Goal: Information Seeking & Learning: Learn about a topic

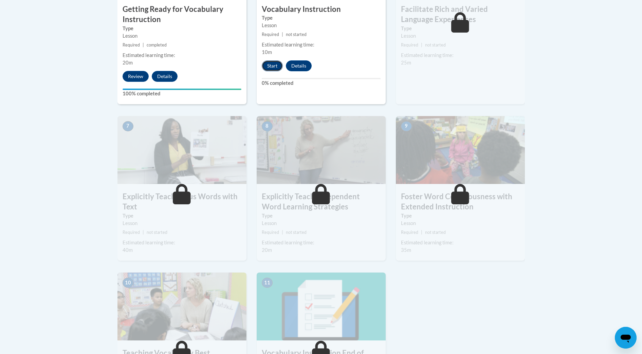
click at [277, 65] on button "Start" at bounding box center [272, 65] width 21 height 11
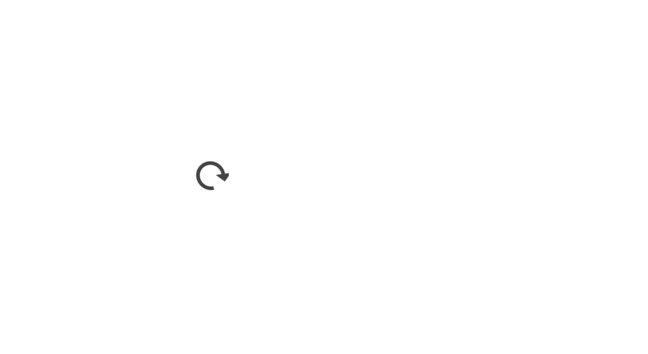
scroll to position [487, 0]
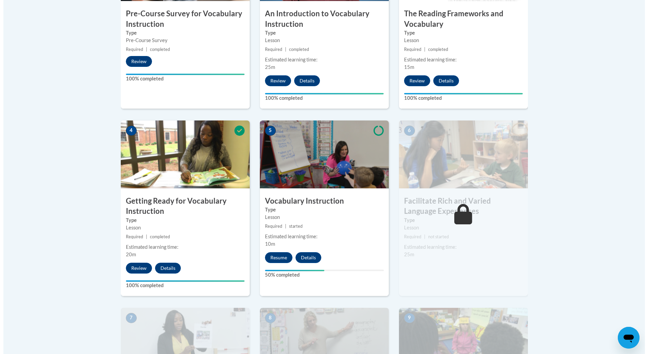
scroll to position [290, 0]
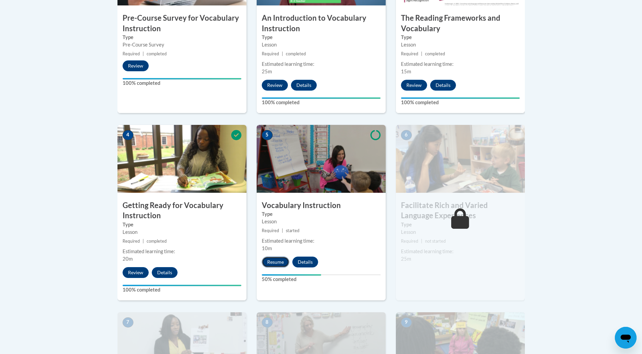
click at [278, 261] on button "Resume" at bounding box center [275, 262] width 27 height 11
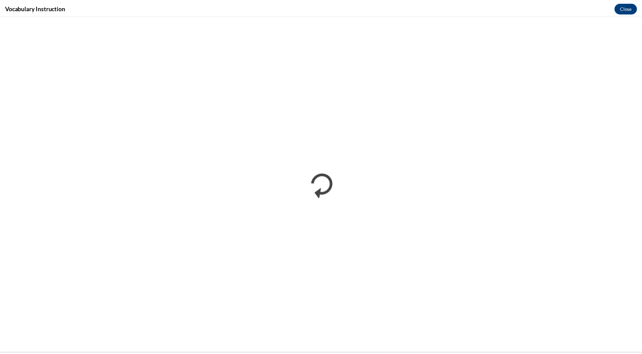
scroll to position [0, 0]
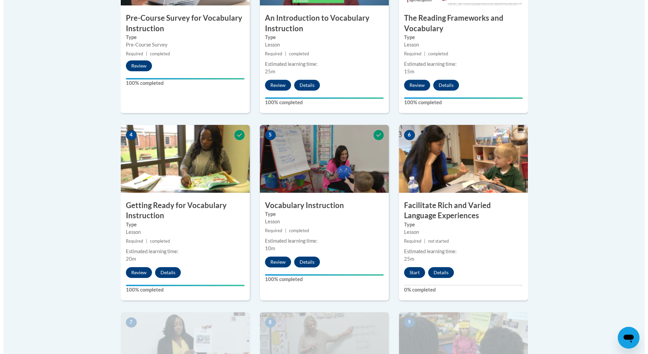
scroll to position [293, 0]
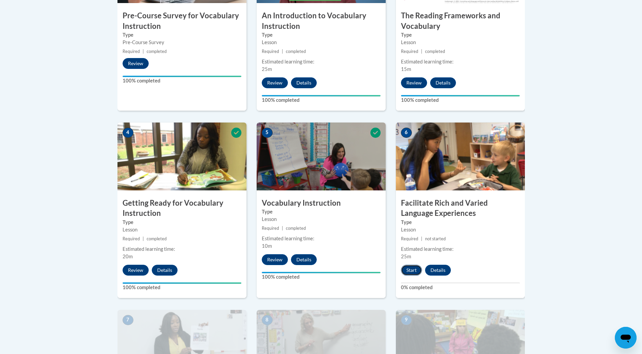
click at [410, 269] on button "Start" at bounding box center [411, 270] width 21 height 11
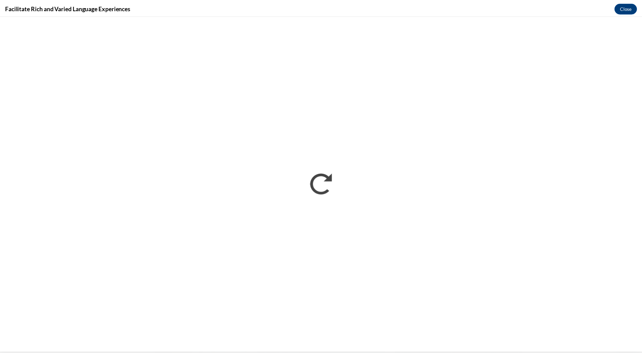
scroll to position [0, 0]
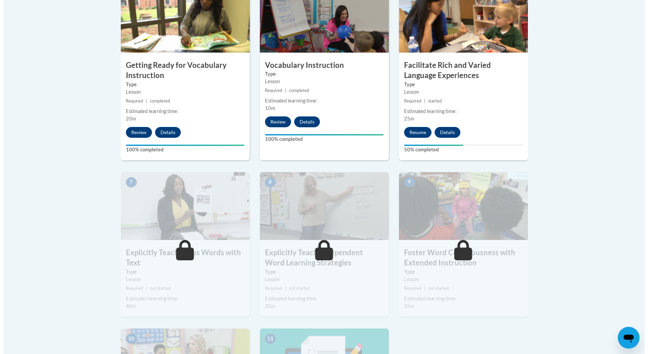
scroll to position [435, 0]
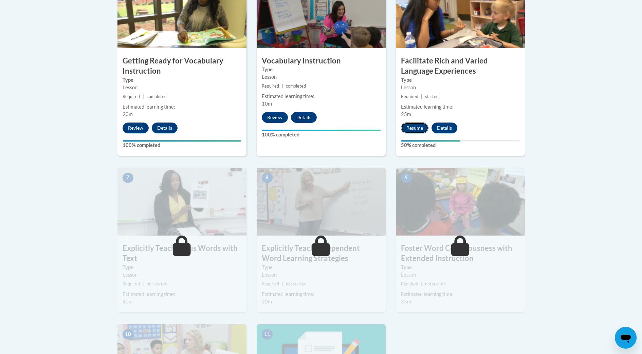
click at [418, 129] on button "Resume" at bounding box center [414, 128] width 27 height 11
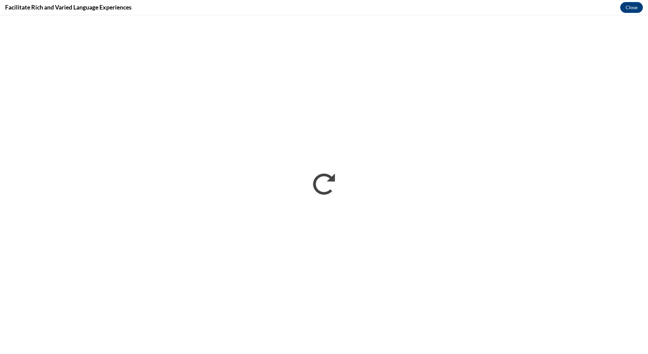
scroll to position [0, 0]
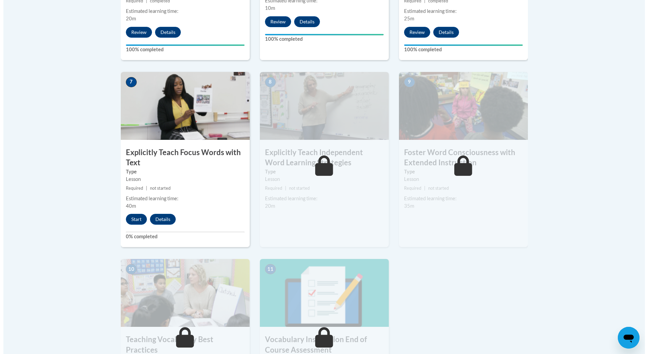
scroll to position [533, 0]
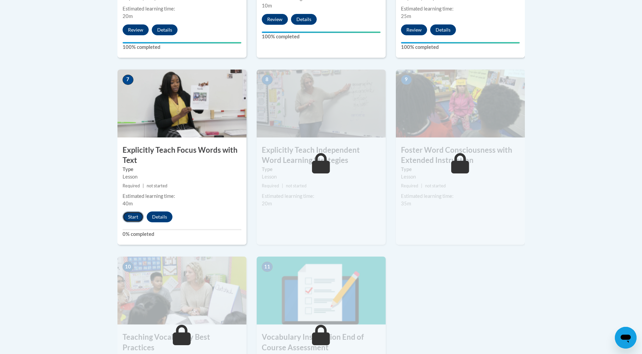
click at [126, 218] on button "Start" at bounding box center [133, 216] width 21 height 11
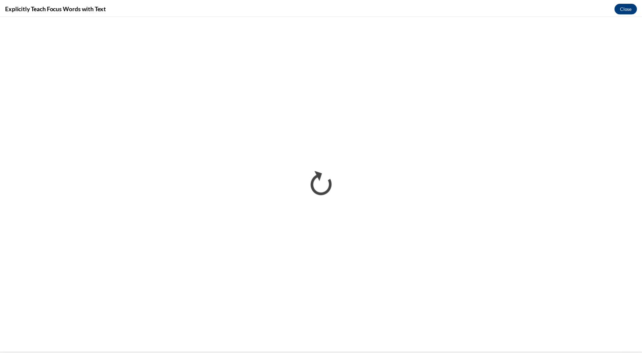
scroll to position [0, 0]
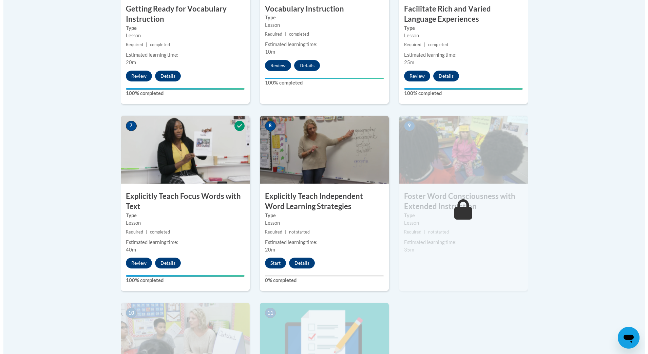
scroll to position [494, 0]
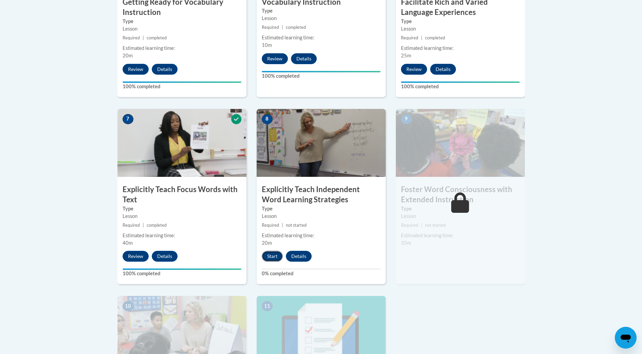
click at [272, 255] on button "Start" at bounding box center [272, 256] width 21 height 11
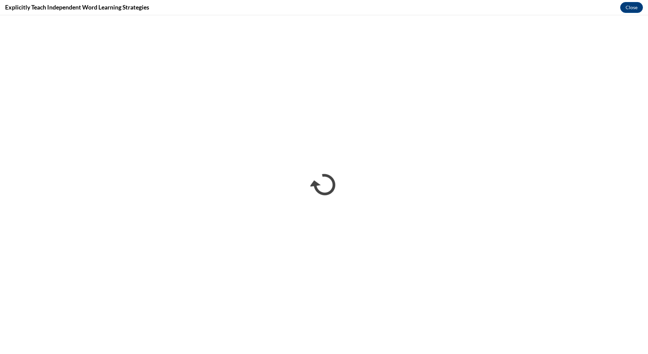
scroll to position [0, 0]
